Goal: Information Seeking & Learning: Learn about a topic

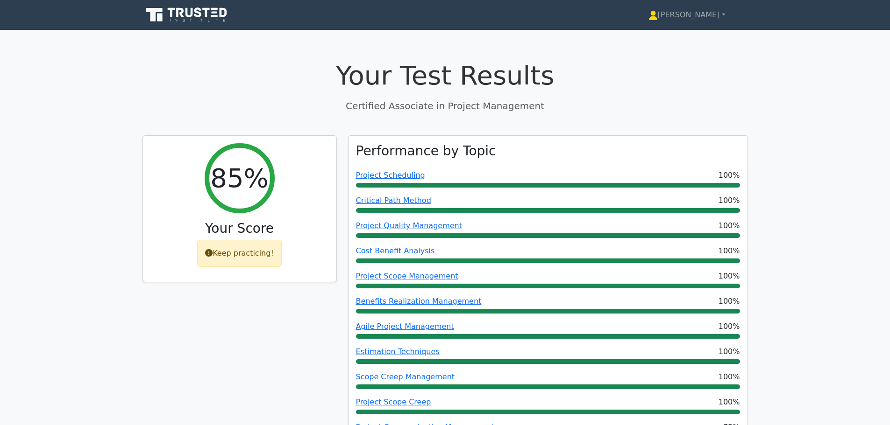
click at [497, 97] on div "Your Test Results Certified Associate in Project Management" at bounding box center [444, 86] width 605 height 53
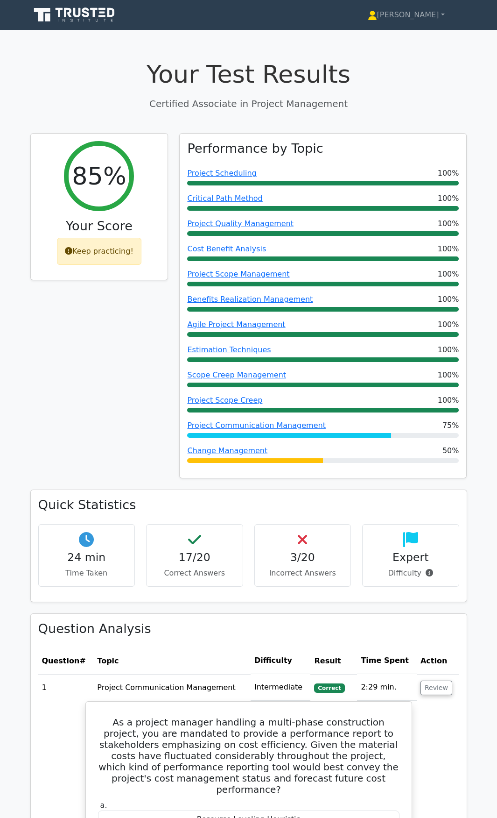
click at [107, 14] on icon at bounding box center [75, 15] width 90 height 18
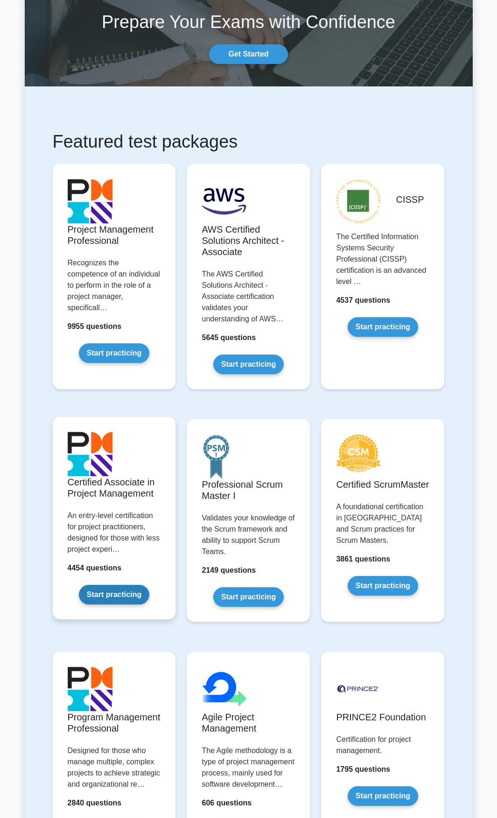
scroll to position [93, 0]
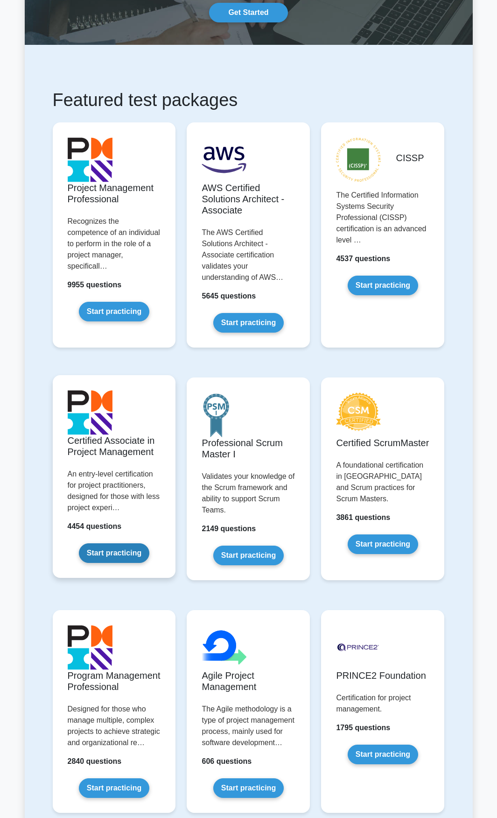
click at [117, 548] on link "Start practicing" at bounding box center [114, 553] width 71 height 20
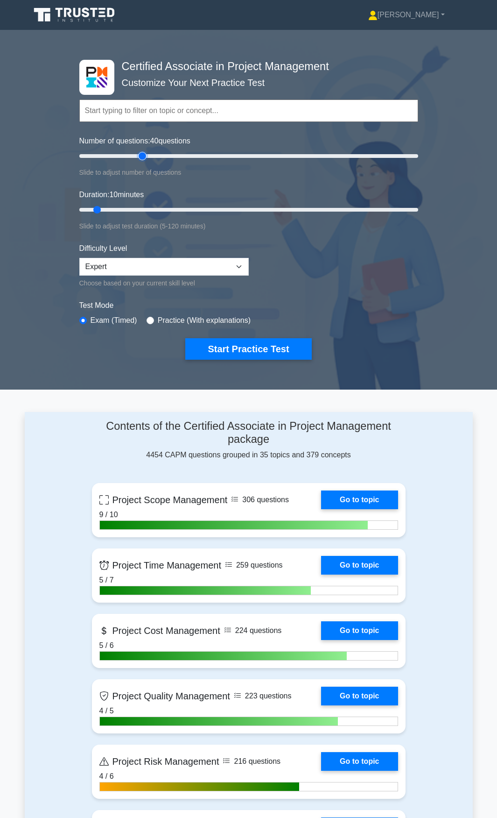
drag, startPoint x: 89, startPoint y: 154, endPoint x: 145, endPoint y: 157, distance: 55.7
type input "40"
click at [145, 157] on input "Number of questions: 40 questions" at bounding box center [248, 155] width 339 height 11
drag, startPoint x: 101, startPoint y: 208, endPoint x: 193, endPoint y: 205, distance: 92.0
click at [193, 205] on input "Duration: 45 minutes" at bounding box center [248, 209] width 339 height 11
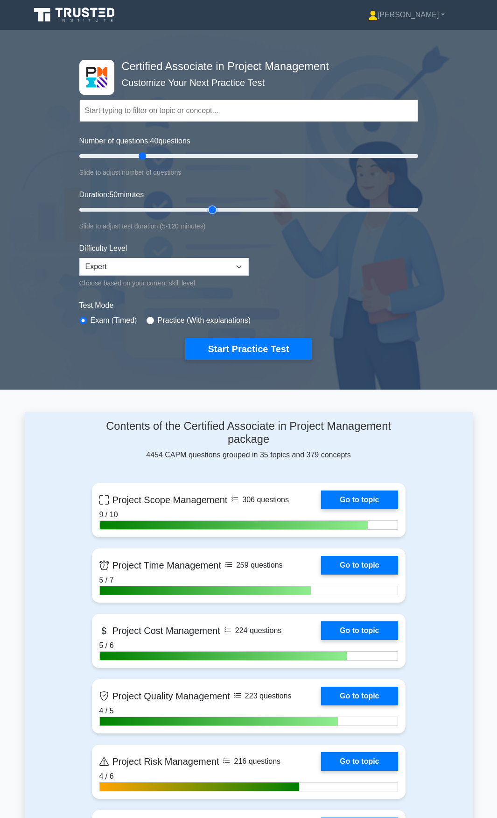
drag, startPoint x: 197, startPoint y: 210, endPoint x: 206, endPoint y: 209, distance: 9.4
type input "50"
click at [206, 209] on input "Duration: 50 minutes" at bounding box center [248, 209] width 339 height 11
click at [256, 339] on button "Start Practice Test" at bounding box center [248, 348] width 126 height 21
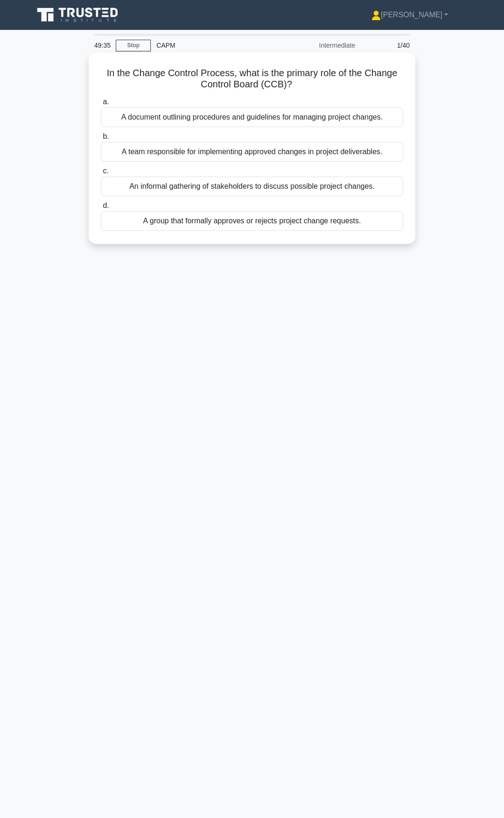
click at [313, 226] on div "A group that formally approves or rejects project change requests." at bounding box center [252, 221] width 303 height 20
click at [101, 209] on input "d. A group that formally approves or rejects project change requests." at bounding box center [101, 206] width 0 height 6
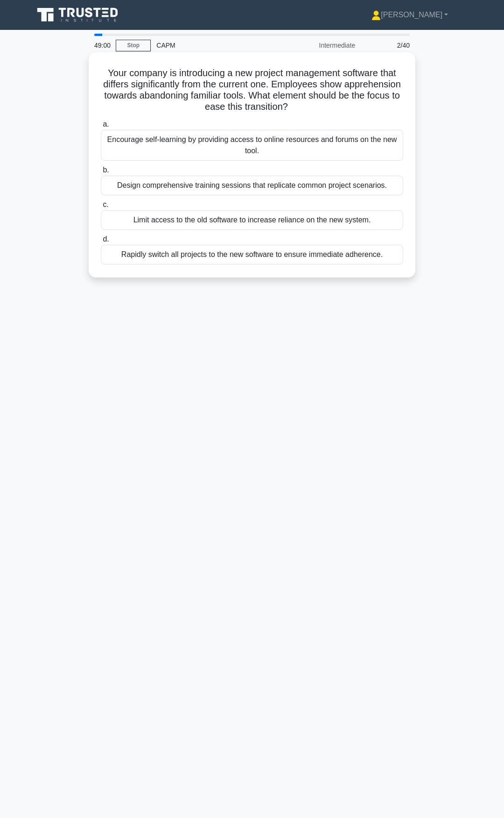
click at [361, 183] on div "Design comprehensive training sessions that replicate common project scenarios." at bounding box center [252, 186] width 303 height 20
click at [101, 173] on input "b. Design comprehensive training sessions that replicate common project scenari…" at bounding box center [101, 170] width 0 height 6
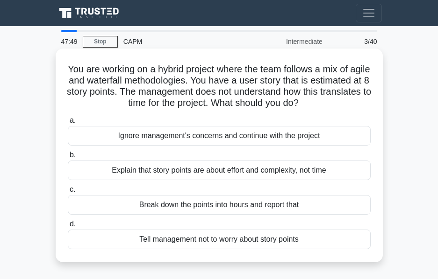
click at [314, 177] on div "Explain that story points are about effort and complexity, not time" at bounding box center [219, 171] width 303 height 20
click at [68, 158] on input "b. Explain that story points are about effort and complexity, not time" at bounding box center [68, 155] width 0 height 6
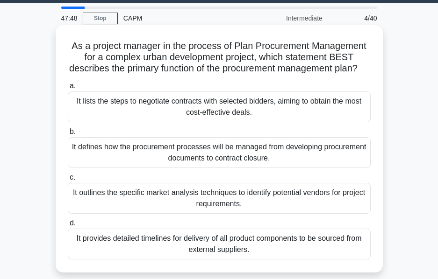
scroll to position [47, 0]
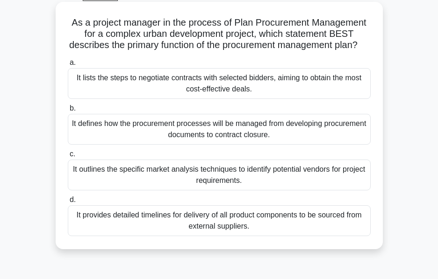
click at [325, 140] on div "It defines how the procurement processes will be managed from developing procur…" at bounding box center [219, 129] width 303 height 31
click at [68, 112] on input "b. It defines how the procurement processes will be managed from developing pro…" at bounding box center [68, 109] width 0 height 6
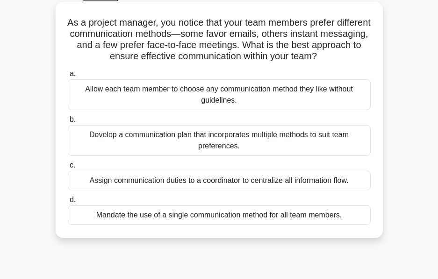
click at [304, 214] on div "Mandate the use of a single communication method for all team members." at bounding box center [219, 215] width 303 height 20
click at [68, 203] on input "d. Mandate the use of a single communication method for all team members." at bounding box center [68, 200] width 0 height 6
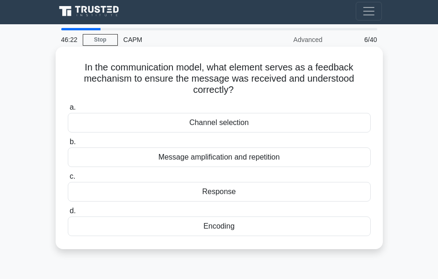
scroll to position [0, 0]
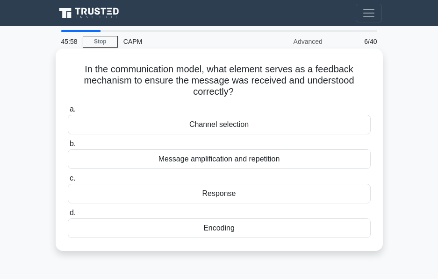
click at [298, 198] on div "Response" at bounding box center [219, 194] width 303 height 20
click at [68, 182] on input "c. Response" at bounding box center [68, 179] width 0 height 6
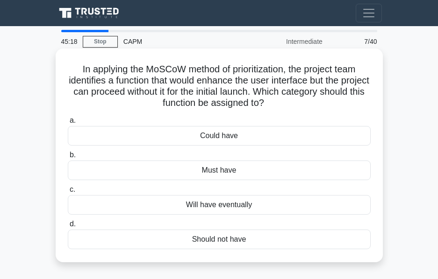
click at [334, 138] on div "Could have" at bounding box center [219, 136] width 303 height 20
click at [68, 124] on input "a. Could have" at bounding box center [68, 121] width 0 height 6
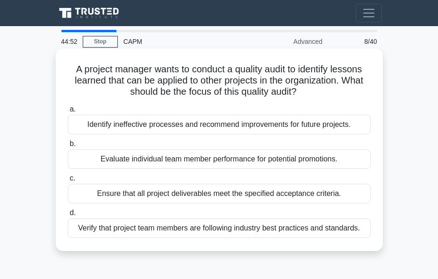
click at [361, 122] on div "Identify ineffective processes and recommend improvements for future projects." at bounding box center [219, 125] width 303 height 20
click at [68, 113] on input "a. Identify ineffective processes and recommend improvements for future project…" at bounding box center [68, 109] width 0 height 6
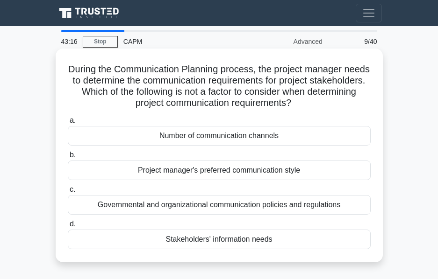
click at [331, 170] on div "Project manager's preferred communication style" at bounding box center [219, 171] width 303 height 20
click at [68, 158] on input "b. Project manager's preferred communication style" at bounding box center [68, 155] width 0 height 6
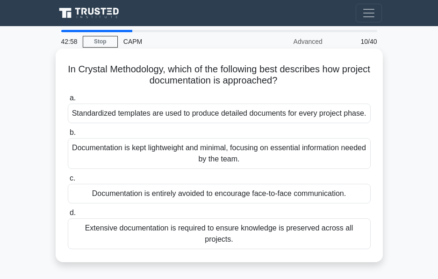
click at [304, 156] on div "Documentation is kept lightweight and minimal, focusing on essential informatio…" at bounding box center [219, 153] width 303 height 31
click at [68, 136] on input "b. Documentation is kept lightweight and minimal, focusing on essential informa…" at bounding box center [68, 133] width 0 height 6
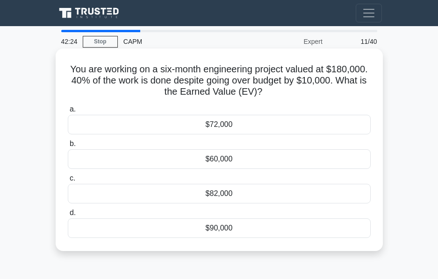
click at [261, 120] on div "$72,000" at bounding box center [219, 125] width 303 height 20
click at [68, 113] on input "a. $72,000" at bounding box center [68, 109] width 0 height 6
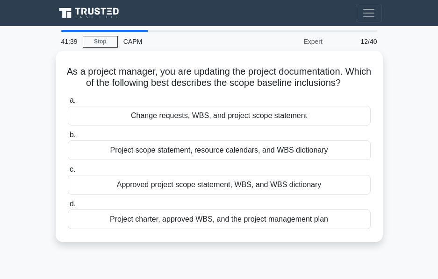
click at [398, 75] on main "41:39 Stop CAPM Expert 12/40 As a project manager, you are updating the project…" at bounding box center [219, 263] width 438 height 474
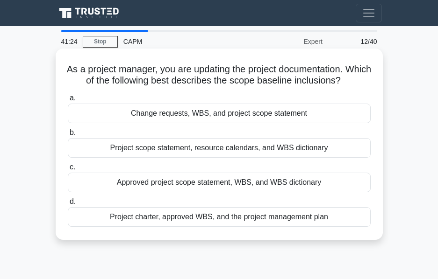
click at [310, 186] on div "Approved project scope statement, WBS, and WBS dictionary" at bounding box center [219, 183] width 303 height 20
click at [68, 170] on input "c. Approved project scope statement, WBS, and WBS dictionary" at bounding box center [68, 167] width 0 height 6
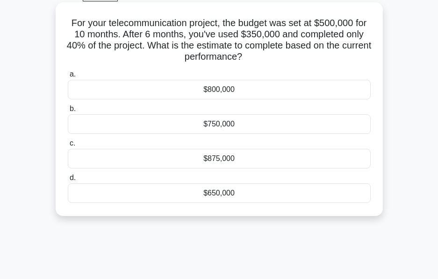
scroll to position [47, 0]
click at [327, 34] on h5 "For your telecommunication project, the budget was set at $500,000 for 10 month…" at bounding box center [219, 40] width 304 height 46
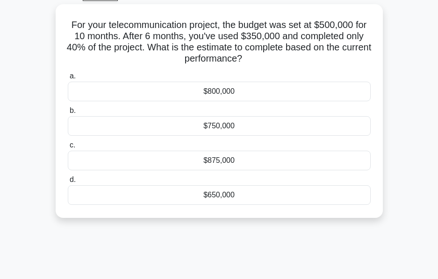
click at [398, 148] on main "39:26 Stop CAPM Expert 13/40 For your telecommunication project, the budget was…" at bounding box center [219, 216] width 438 height 474
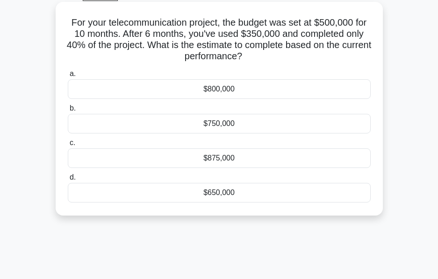
click at [315, 154] on div "$875,000" at bounding box center [219, 158] width 303 height 20
click at [68, 146] on input "c. $875,000" at bounding box center [68, 143] width 0 height 6
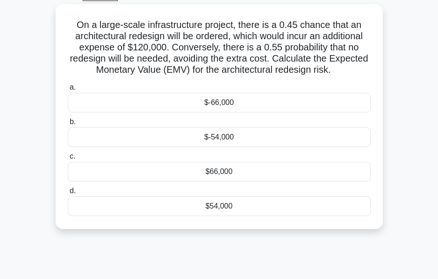
click at [414, 136] on main "38:10 Stop CAPM Master 14/40 On a large-scale infrastructure project, there is …" at bounding box center [219, 216] width 438 height 474
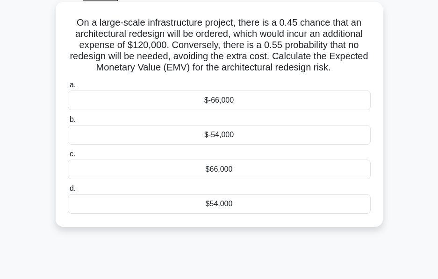
click at [304, 139] on div "$-54,000" at bounding box center [219, 135] width 303 height 20
click at [68, 123] on input "b. $-54,000" at bounding box center [68, 120] width 0 height 6
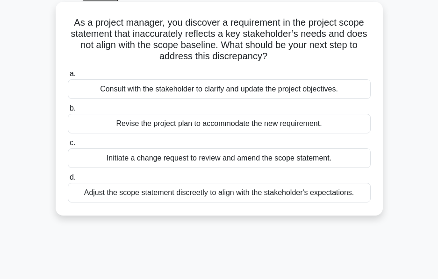
click at [325, 156] on div "Initiate a change request to review and amend the scope statement." at bounding box center [219, 158] width 303 height 20
click at [68, 146] on input "c. Initiate a change request to review and amend the scope statement." at bounding box center [68, 143] width 0 height 6
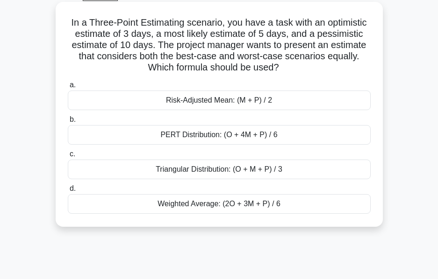
click at [277, 96] on div "Risk-Adjusted Mean: (M + P) / 2" at bounding box center [219, 101] width 303 height 20
click at [68, 88] on input "a. Risk-Adjusted Mean: (M + P) / 2" at bounding box center [68, 85] width 0 height 6
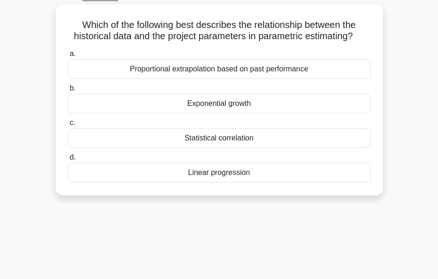
click at [410, 102] on main "35:57 Stop CAPM Master 17/40 Which of the following best describes the relation…" at bounding box center [219, 216] width 438 height 474
click at [261, 212] on div "34:05 Stop CAPM Master 17/40 Which of the following best describes the relation…" at bounding box center [219, 216] width 336 height 467
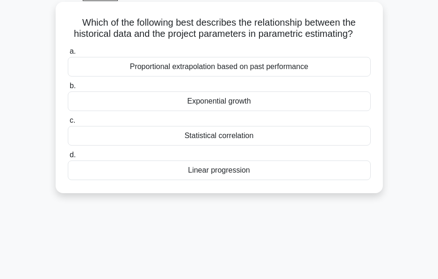
click at [287, 69] on div "Proportional extrapolation based on past performance" at bounding box center [219, 67] width 303 height 20
click at [68, 55] on input "a. Proportional extrapolation based on past performance" at bounding box center [68, 52] width 0 height 6
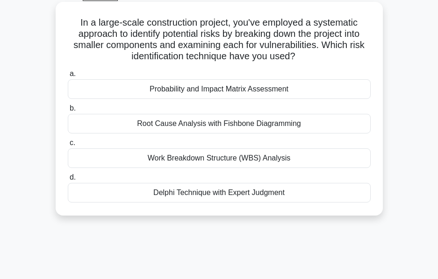
click at [267, 126] on div "Root Cause Analysis with Fishbone Diagramming" at bounding box center [219, 124] width 303 height 20
click at [68, 112] on input "b. Root Cause Analysis with Fishbone Diagramming" at bounding box center [68, 109] width 0 height 6
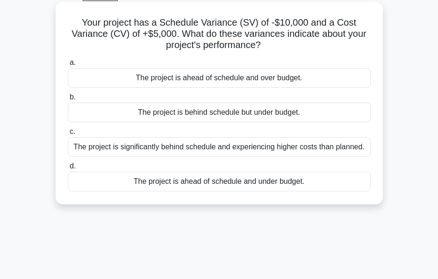
click at [328, 112] on div "The project is behind schedule but under budget." at bounding box center [219, 113] width 303 height 20
click at [68, 100] on input "b. The project is behind schedule but under budget." at bounding box center [68, 97] width 0 height 6
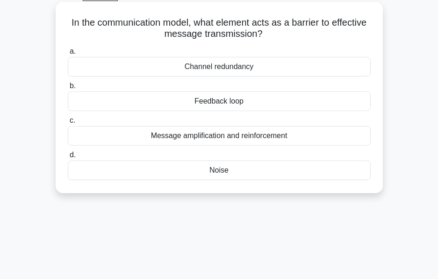
click at [261, 168] on div "Noise" at bounding box center [219, 171] width 303 height 20
click at [68, 158] on input "d. Noise" at bounding box center [68, 155] width 0 height 6
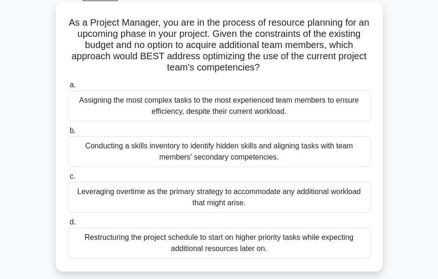
click at [325, 248] on div "Restructuring the project schedule to start on higher priority tasks while expe…" at bounding box center [219, 243] width 303 height 31
click at [68, 226] on input "d. Restructuring the project schedule to start on higher priority tasks while e…" at bounding box center [68, 222] width 0 height 6
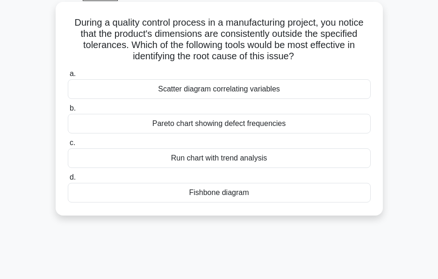
click at [293, 95] on div "Scatter diagram correlating variables" at bounding box center [219, 89] width 303 height 20
click at [68, 77] on input "a. Scatter diagram correlating variables" at bounding box center [68, 74] width 0 height 6
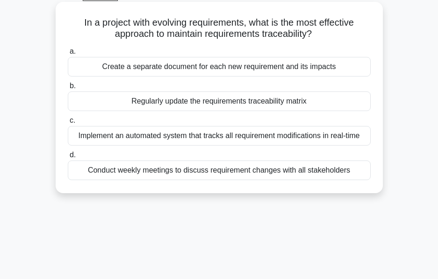
click at [333, 143] on div "Implement an automated system that tracks all requirement modifications in real…" at bounding box center [219, 136] width 303 height 20
click at [68, 124] on input "c. Implement an automated system that tracks all requirement modifications in r…" at bounding box center [68, 121] width 0 height 6
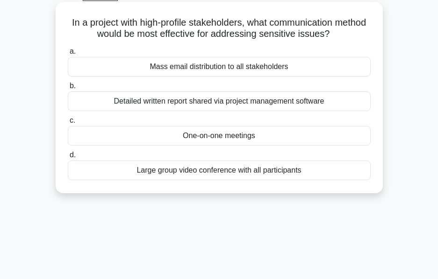
click at [315, 173] on div "Large group video conference with all participants" at bounding box center [219, 171] width 303 height 20
click at [68, 158] on input "d. Large group video conference with all participants" at bounding box center [68, 155] width 0 height 6
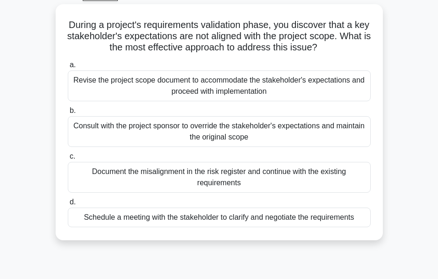
click at [389, 55] on main "26:31 Stop CAPM Intermediate 25/40 During a project's requirements validation p…" at bounding box center [219, 216] width 438 height 474
click at [415, 193] on main "25:22 Stop CAPM Intermediate 25/40 During a project's requirements validation p…" at bounding box center [219, 216] width 438 height 474
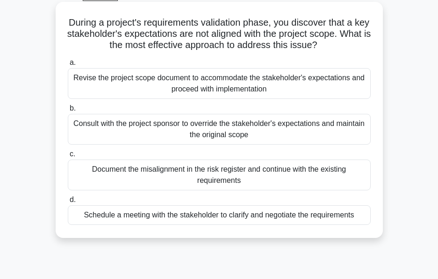
click at [364, 218] on div "Schedule a meeting with the stakeholder to clarify and negotiate the requiremen…" at bounding box center [219, 215] width 303 height 20
click at [68, 203] on input "d. Schedule a meeting with the stakeholder to clarify and negotiate the require…" at bounding box center [68, 200] width 0 height 6
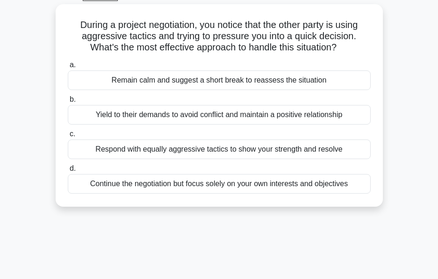
click at [304, 235] on div "23:44 Stop CAPM Intermediate 26/40 During a project negotiation, you notice tha…" at bounding box center [219, 216] width 336 height 467
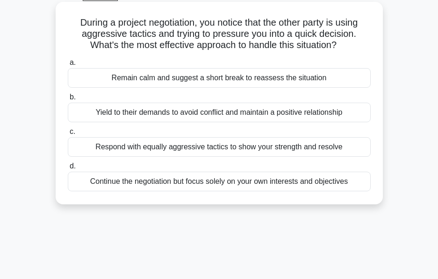
click at [299, 184] on div "Continue the negotiation but focus solely on your own interests and objectives" at bounding box center [219, 182] width 303 height 20
click at [68, 170] on input "d. Continue the negotiation but focus solely on your own interests and objectiv…" at bounding box center [68, 166] width 0 height 6
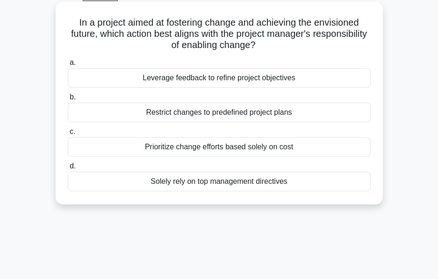
click at [320, 82] on div "Leverage feedback to refine project objectives" at bounding box center [219, 78] width 303 height 20
click at [68, 66] on input "a. Leverage feedback to refine project objectives" at bounding box center [68, 63] width 0 height 6
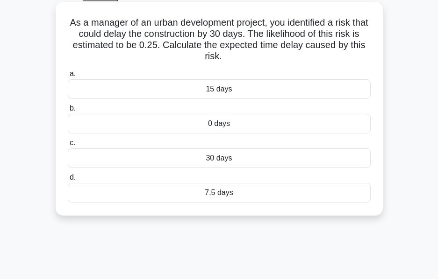
click at [255, 196] on div "7.5 days" at bounding box center [219, 193] width 303 height 20
click at [68, 181] on input "d. 7.5 days" at bounding box center [68, 178] width 0 height 6
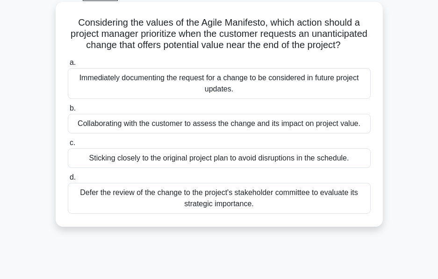
click at [271, 134] on div "Collaborating with the customer to assess the change and its impact on project …" at bounding box center [219, 124] width 303 height 20
click at [68, 112] on input "b. Collaborating with the customer to assess the change and its impact on proje…" at bounding box center [68, 109] width 0 height 6
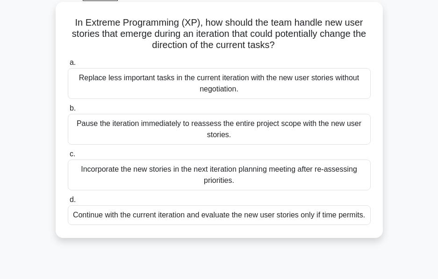
click at [230, 179] on div "Incorporate the new stories in the next iteration planning meeting after re-ass…" at bounding box center [219, 175] width 303 height 31
click at [68, 157] on input "c. Incorporate the new stories in the next iteration planning meeting after re-…" at bounding box center [68, 154] width 0 height 6
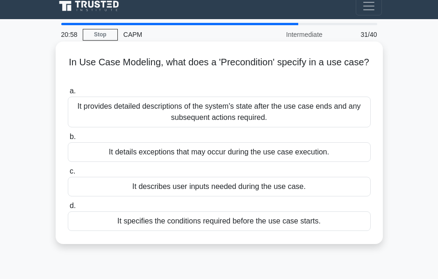
scroll to position [0, 0]
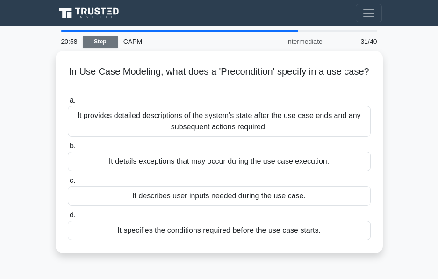
click at [107, 38] on link "Stop" at bounding box center [100, 42] width 35 height 12
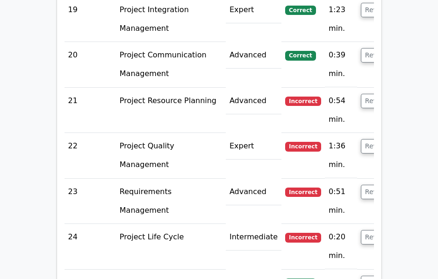
scroll to position [2161, 0]
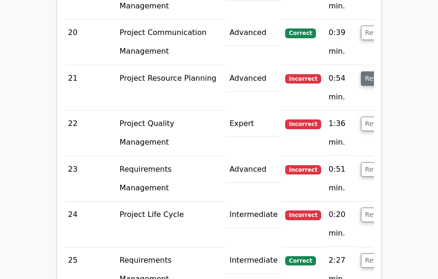
click at [360, 71] on button "Review" at bounding box center [376, 78] width 32 height 14
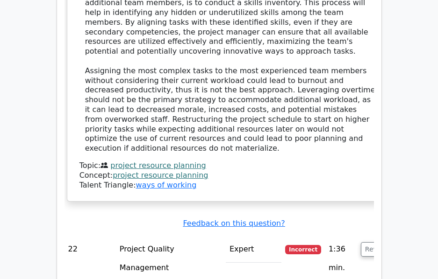
scroll to position [2581, 0]
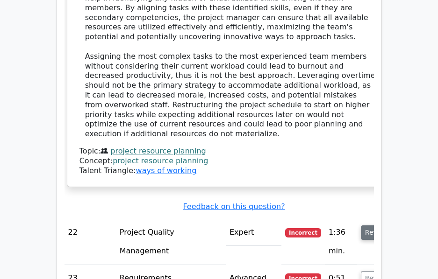
click at [360, 226] on button "Review" at bounding box center [376, 233] width 32 height 14
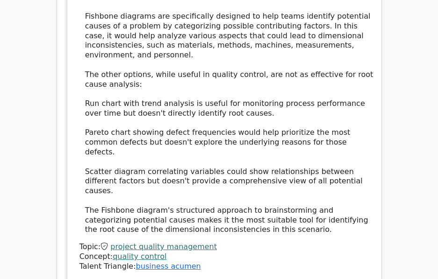
scroll to position [3142, 0]
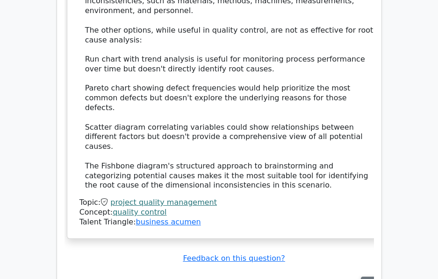
click at [367, 277] on button "Review" at bounding box center [376, 284] width 32 height 14
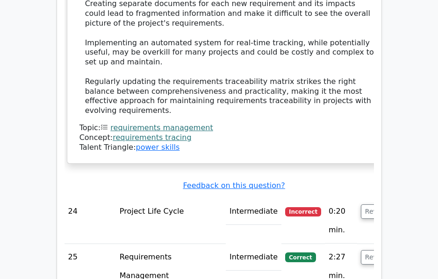
scroll to position [3889, 0]
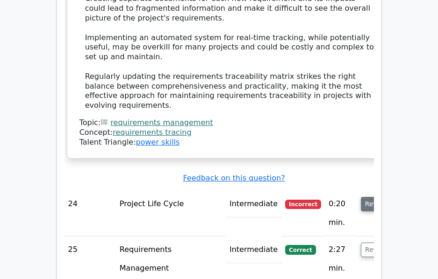
click at [360, 197] on button "Review" at bounding box center [376, 204] width 32 height 14
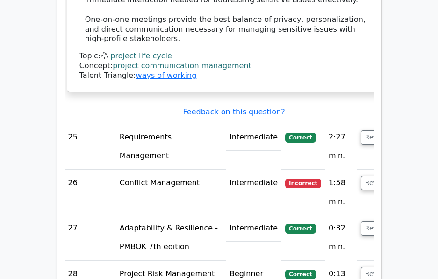
scroll to position [4589, 0]
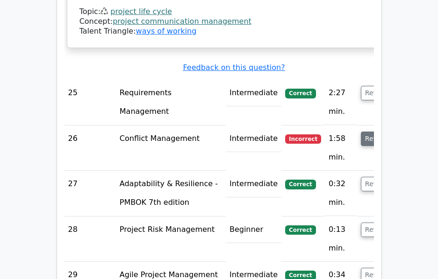
click at [360, 132] on button "Review" at bounding box center [376, 139] width 32 height 14
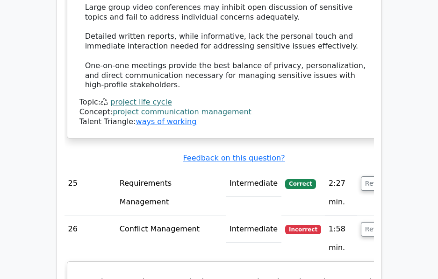
scroll to position [4520, 0]
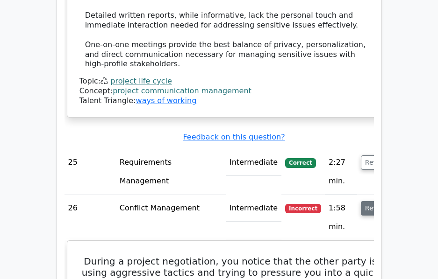
click at [360, 201] on button "Review" at bounding box center [376, 208] width 32 height 14
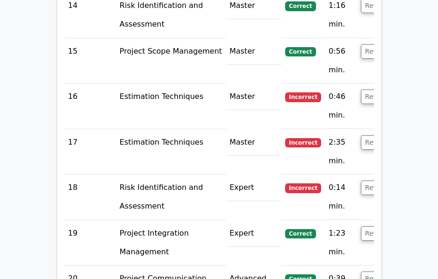
scroll to position [1905, 0]
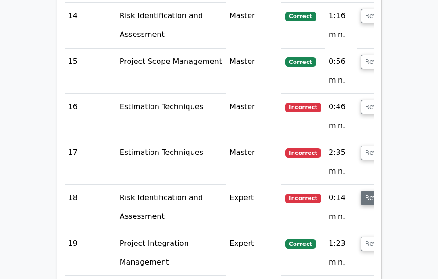
click at [361, 191] on button "Review" at bounding box center [376, 198] width 32 height 14
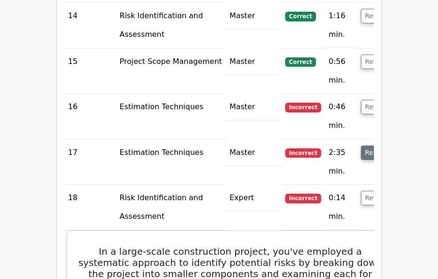
click at [360, 146] on button "Review" at bounding box center [376, 153] width 32 height 14
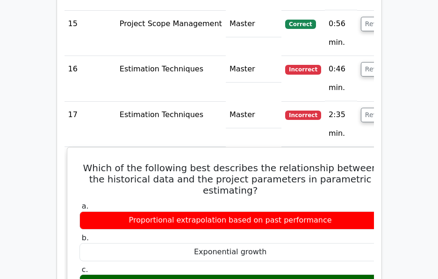
scroll to position [1998, 0]
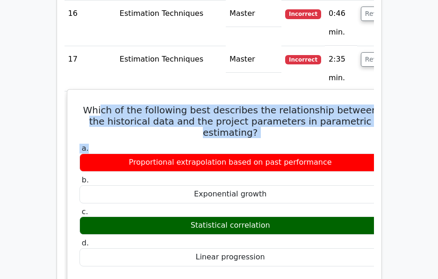
drag, startPoint x: 96, startPoint y: 85, endPoint x: 203, endPoint y: 114, distance: 110.8
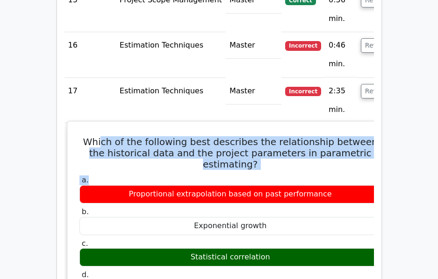
scroll to position [1951, 0]
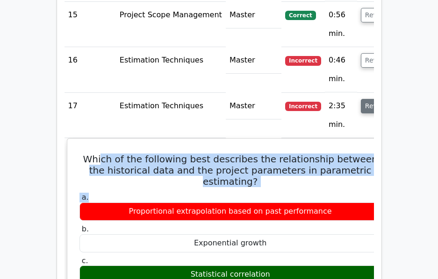
click at [360, 99] on button "Review" at bounding box center [376, 106] width 32 height 14
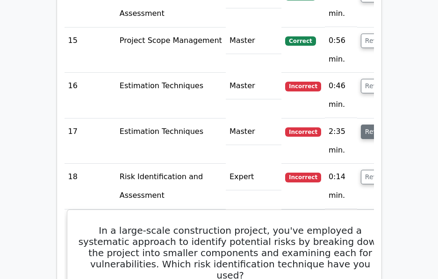
scroll to position [1905, 0]
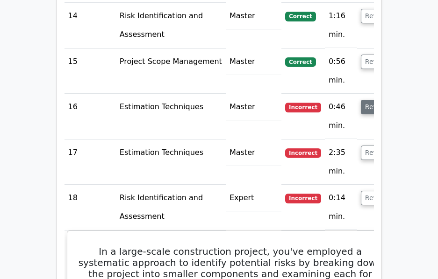
click at [360, 100] on button "Review" at bounding box center [376, 107] width 32 height 14
